Goal: Use online tool/utility: Utilize a website feature to perform a specific function

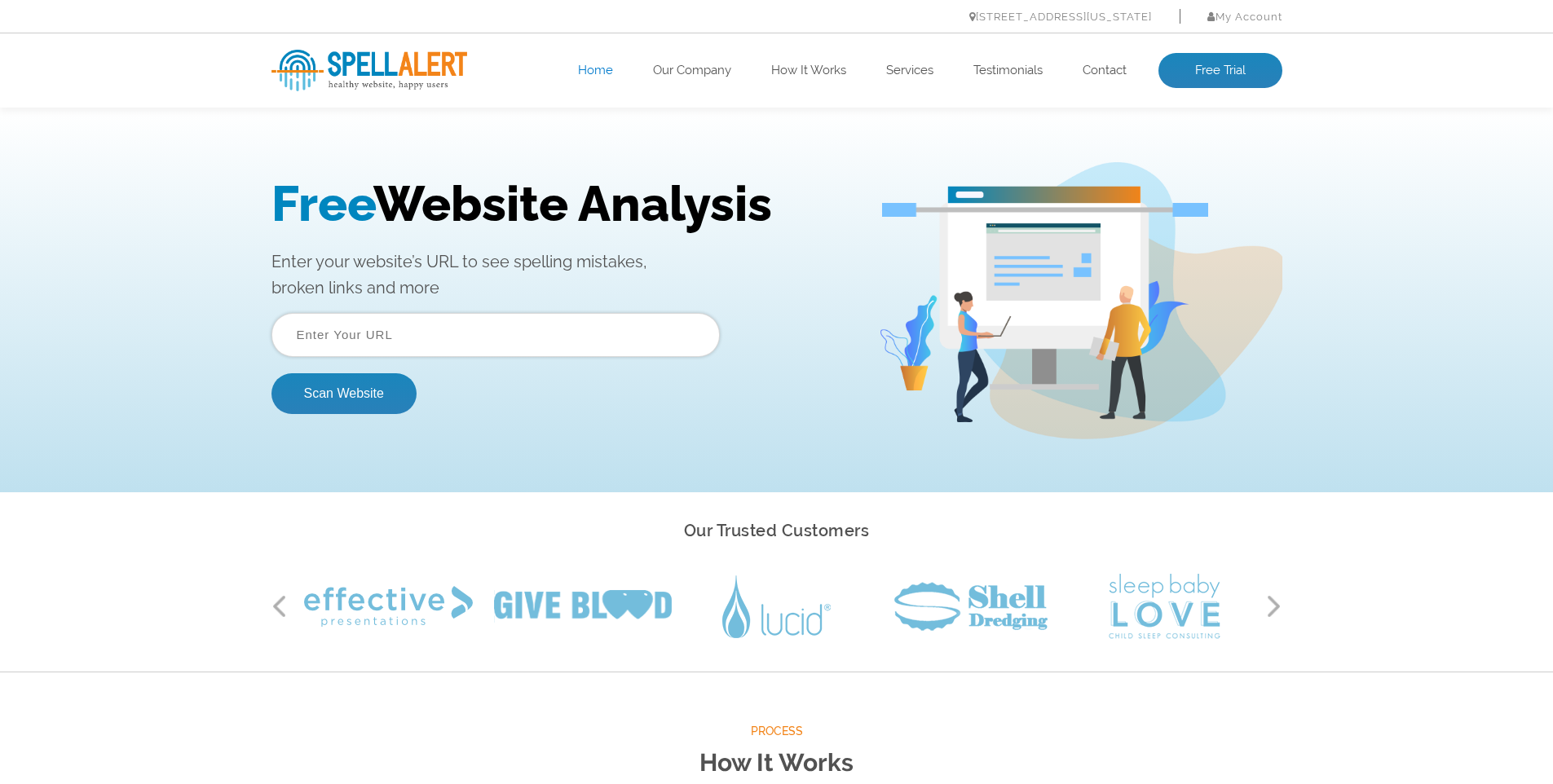
click at [412, 344] on input "text" at bounding box center [496, 335] width 449 height 44
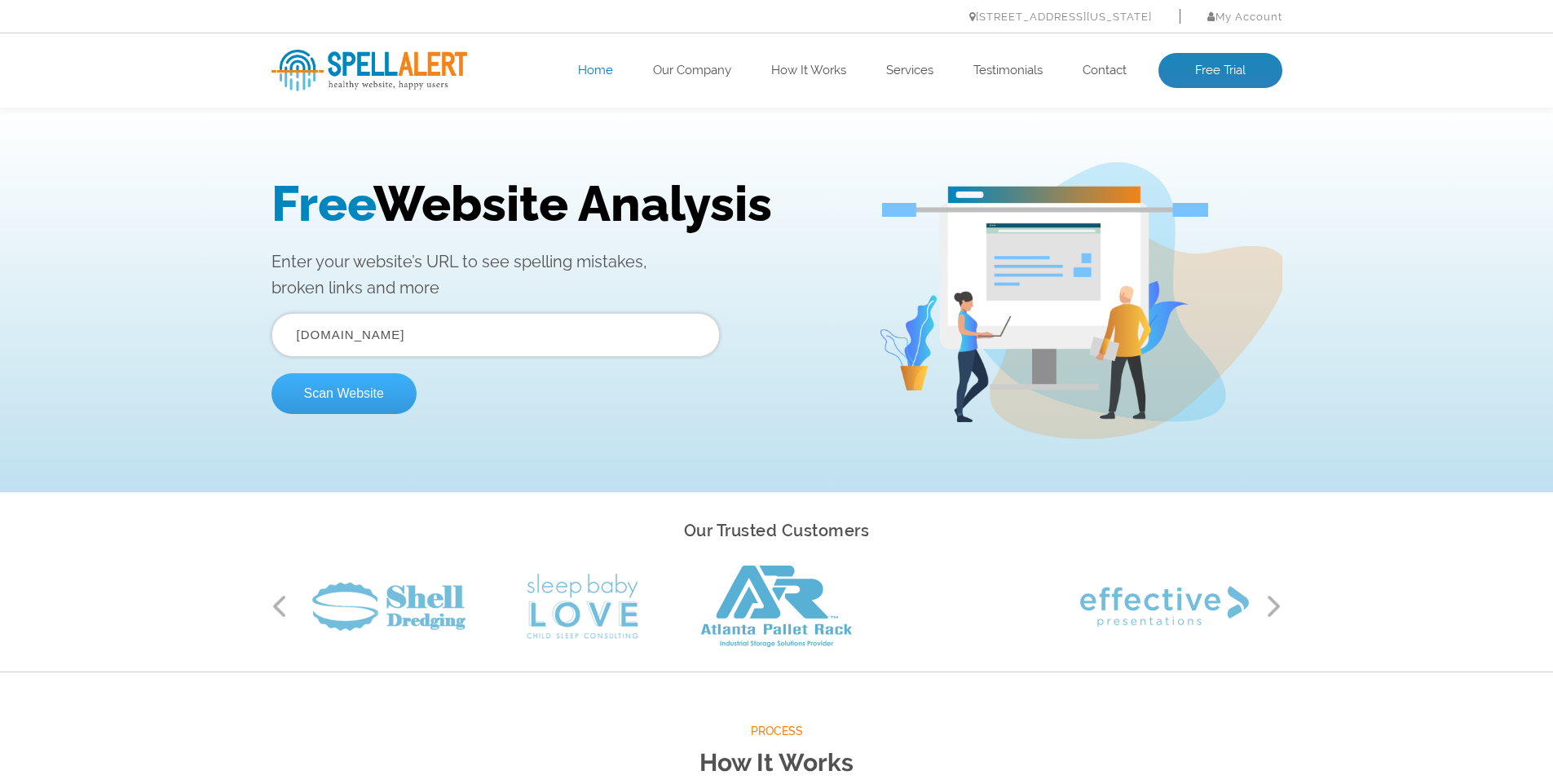
type input "nxtfireguard.de"
click at [351, 401] on button "Scan Website" at bounding box center [344, 393] width 145 height 41
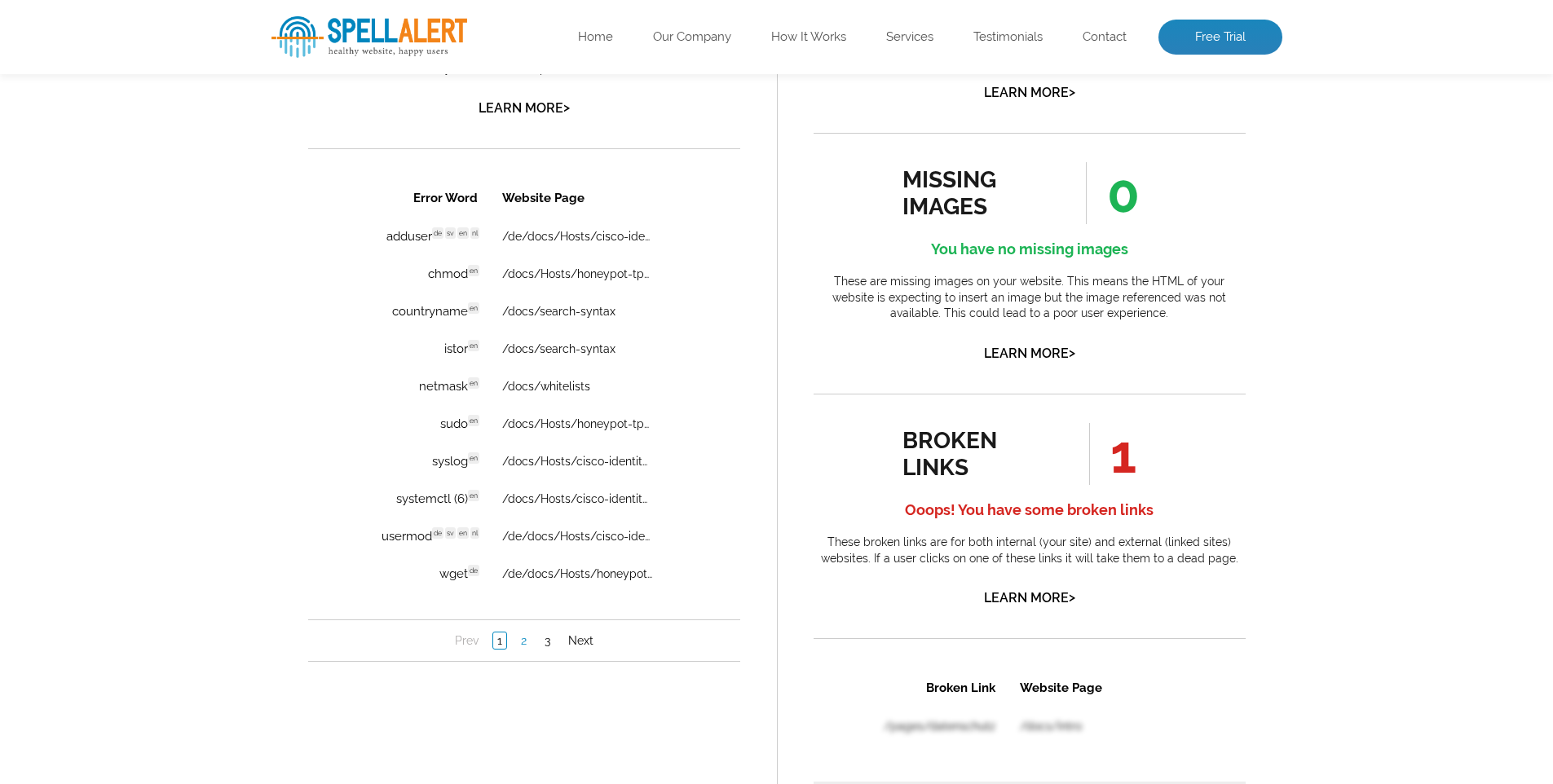
click at [522, 641] on link "2" at bounding box center [523, 640] width 14 height 16
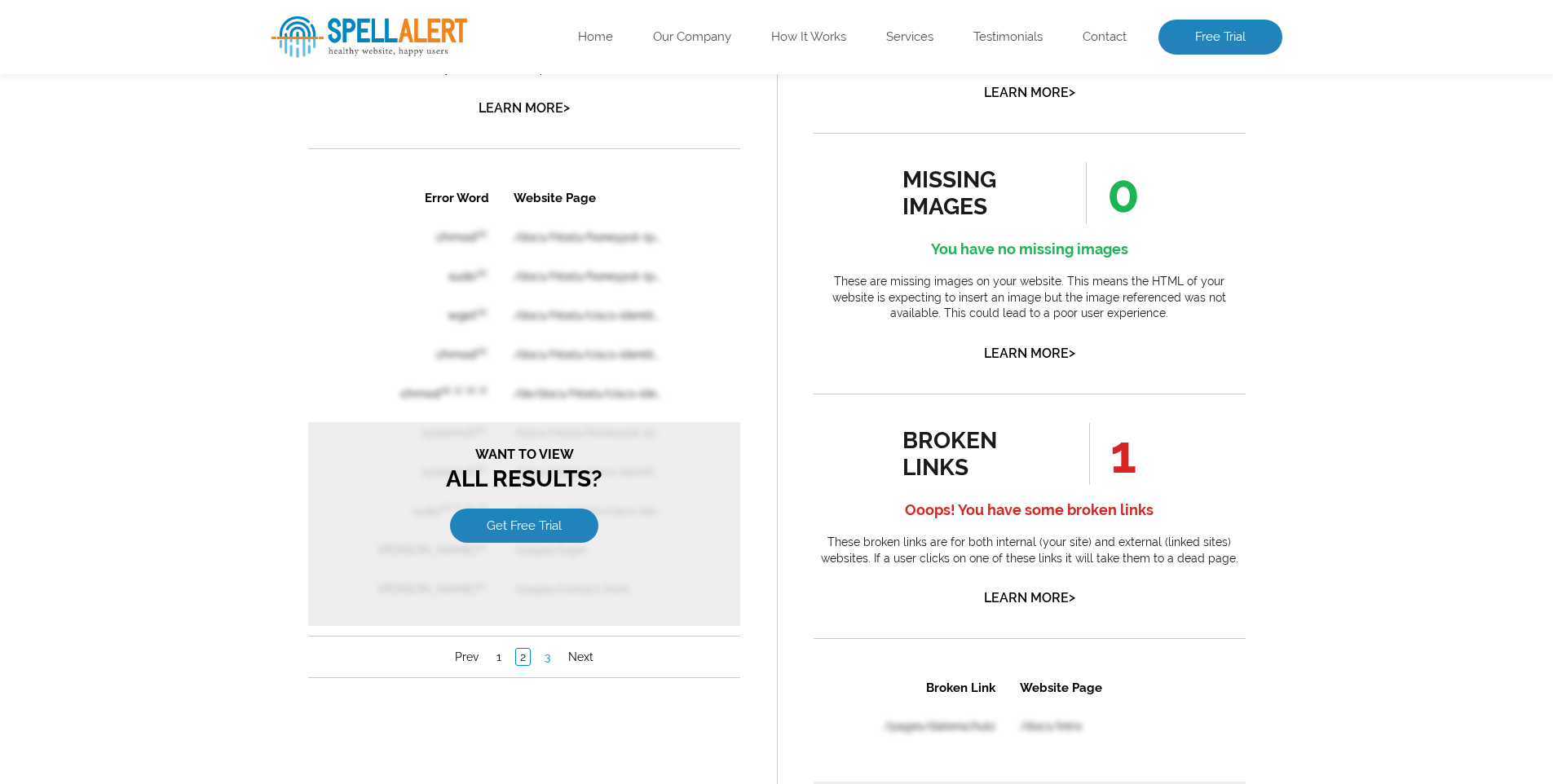
click at [546, 656] on link "3" at bounding box center [547, 657] width 14 height 16
click at [500, 657] on link "1" at bounding box center [499, 657] width 13 height 16
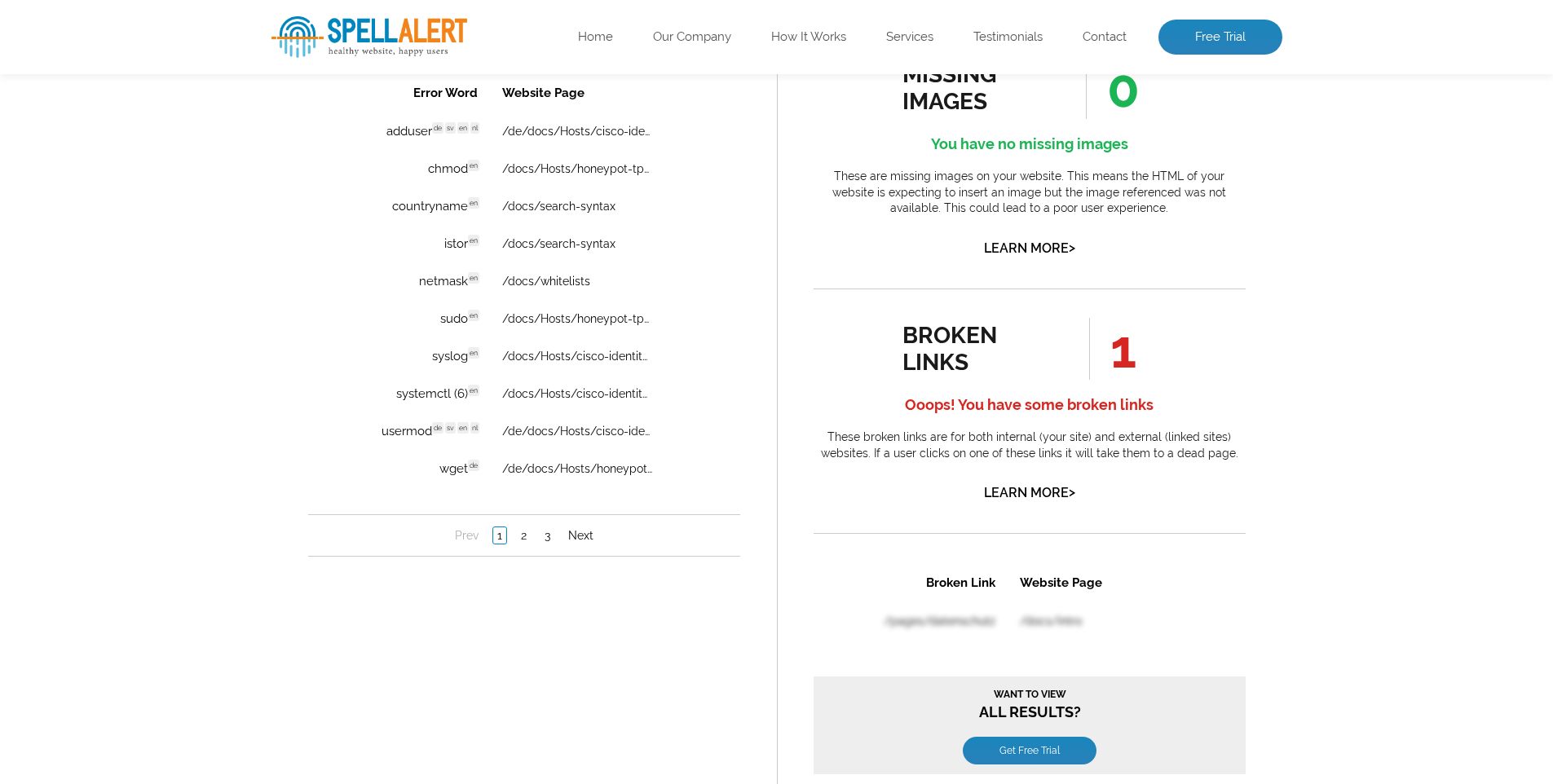
scroll to position [1718, 0]
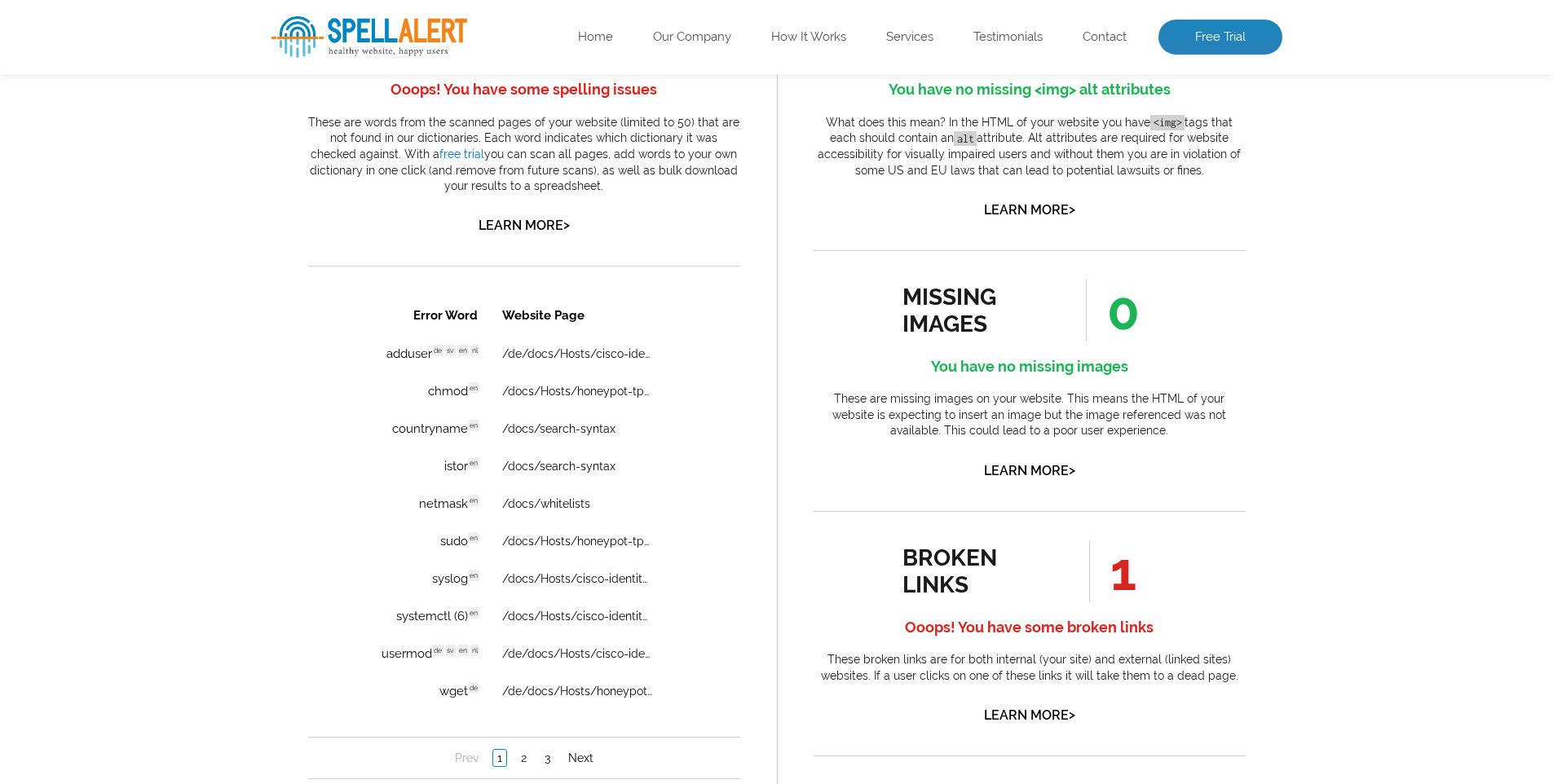
scroll to position [0, 0]
